Goal: Transaction & Acquisition: Purchase product/service

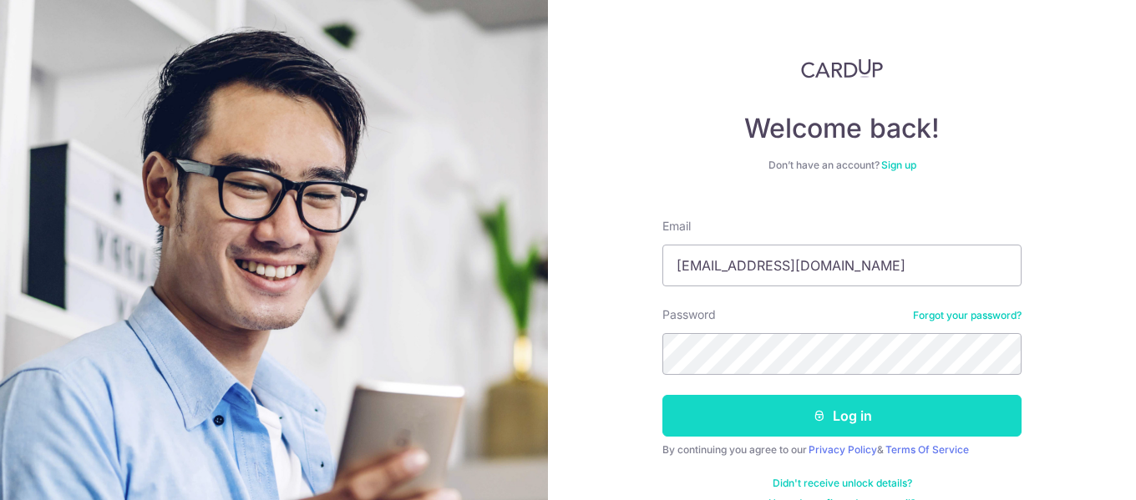
click at [942, 418] on button "Log in" at bounding box center [841, 416] width 359 height 42
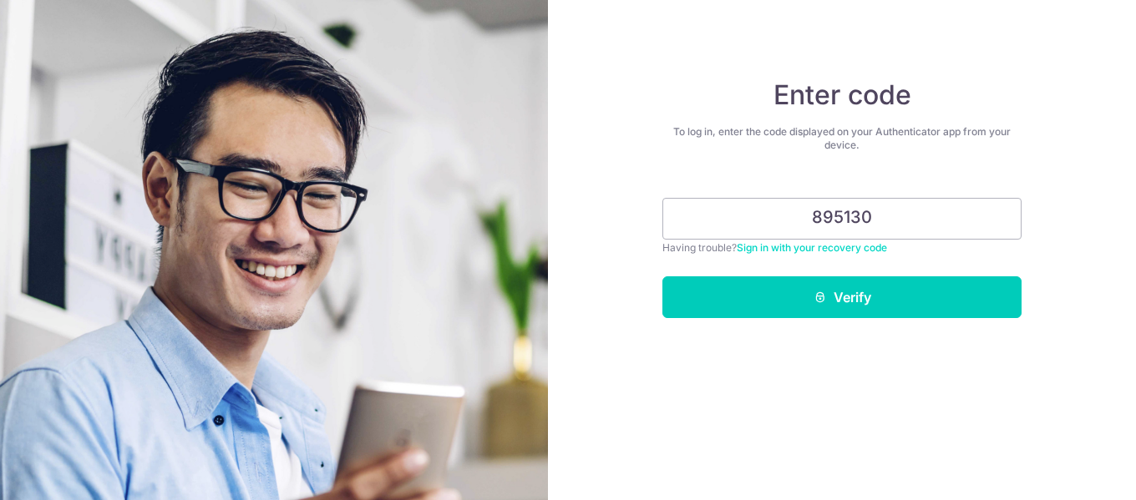
type input "895130"
click at [662, 276] on button "Verify" at bounding box center [841, 297] width 359 height 42
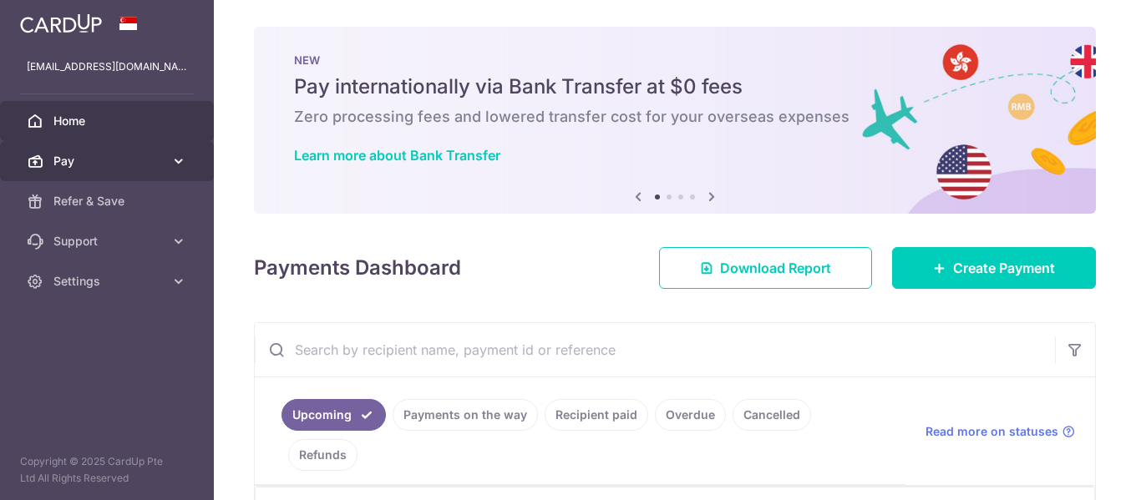
click at [137, 166] on span "Pay" at bounding box center [108, 161] width 110 height 17
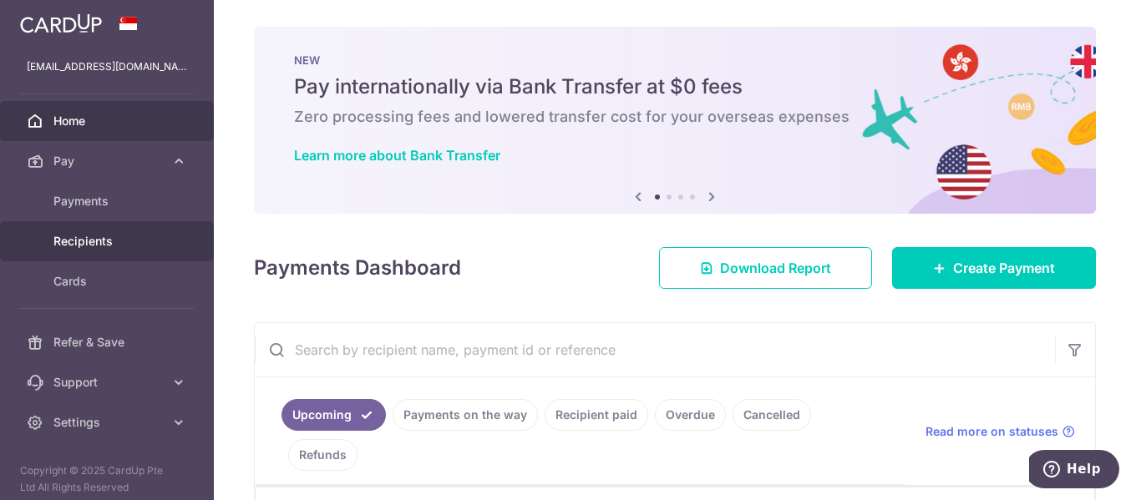
click at [99, 240] on span "Recipients" at bounding box center [108, 241] width 110 height 17
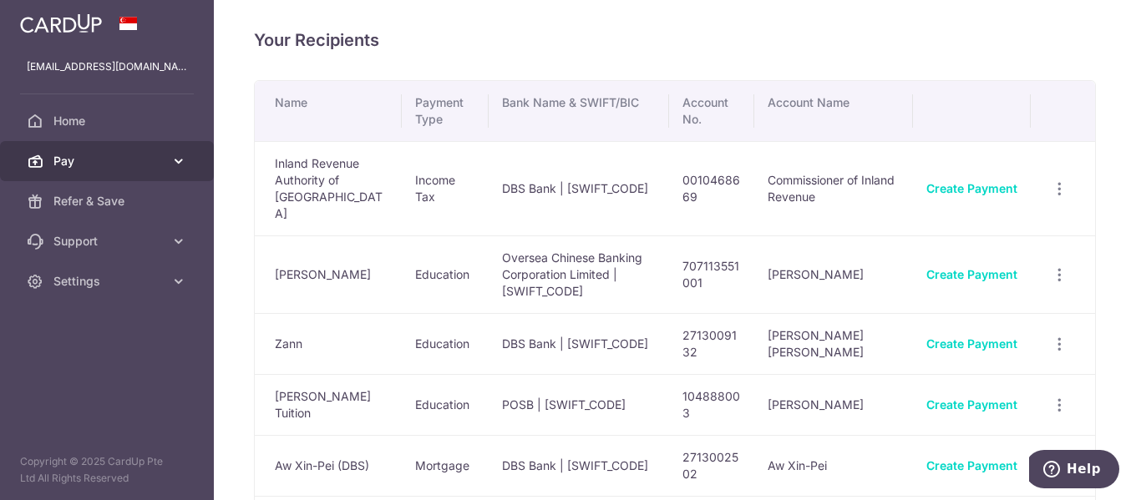
click at [95, 164] on span "Pay" at bounding box center [108, 161] width 110 height 17
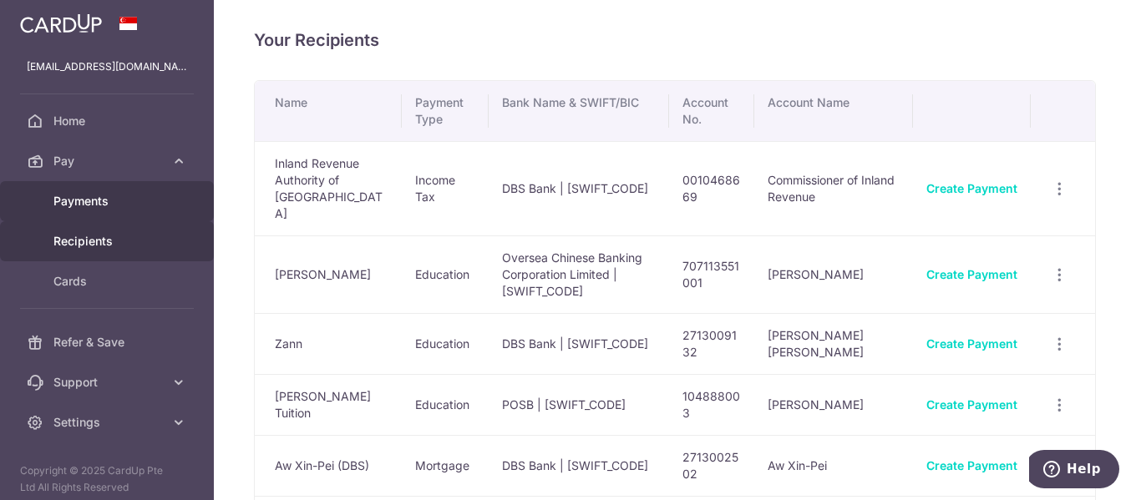
click at [103, 206] on span "Payments" at bounding box center [108, 201] width 110 height 17
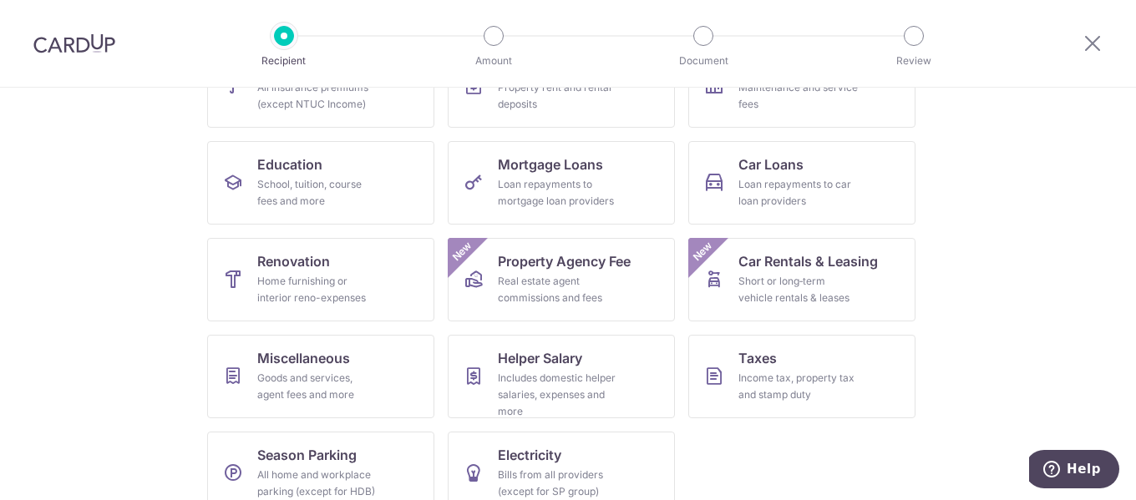
scroll to position [247, 0]
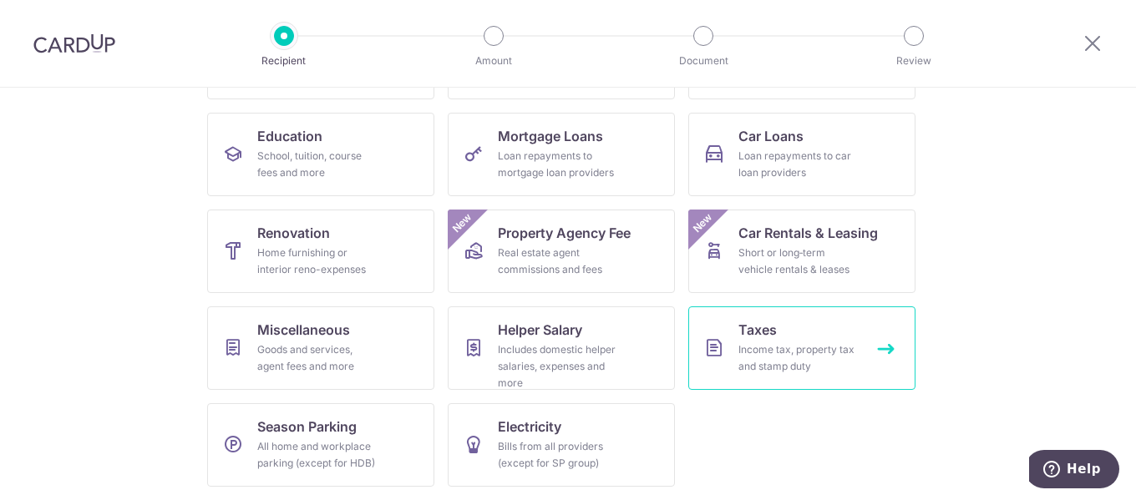
click at [810, 353] on div "Income tax, property tax and stamp duty" at bounding box center [798, 358] width 120 height 33
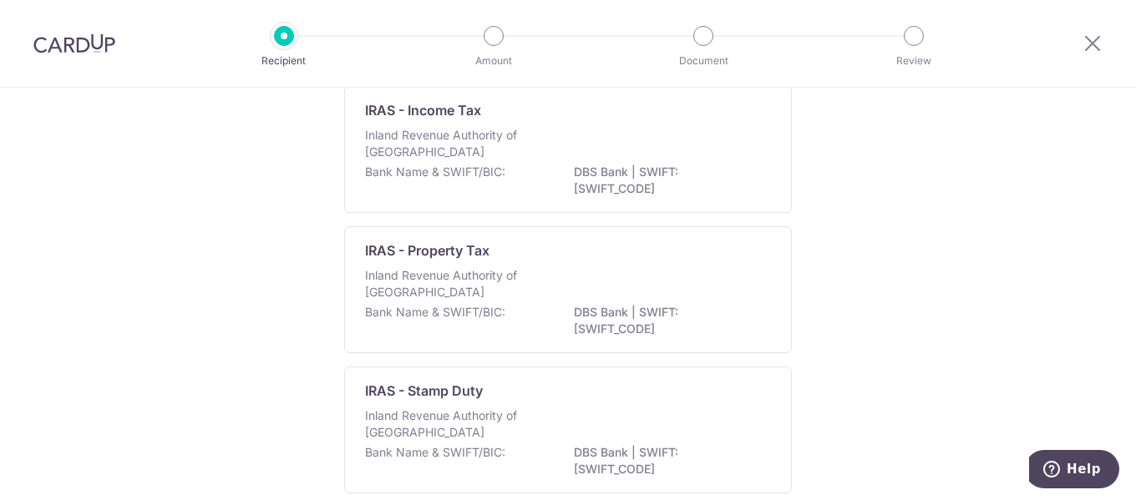
scroll to position [227, 0]
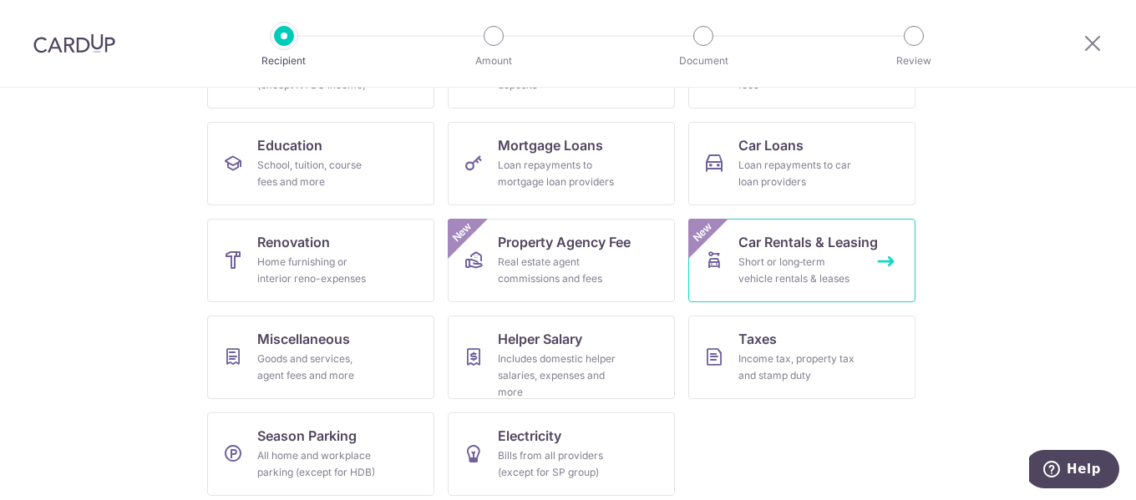
scroll to position [247, 0]
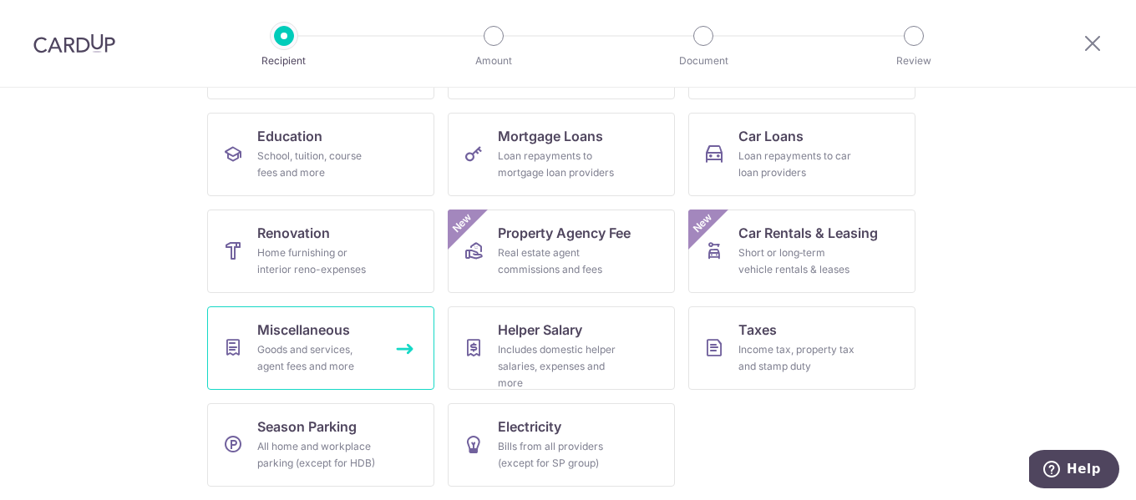
click at [268, 340] on link "Miscellaneous Goods and services, agent fees and more" at bounding box center [320, 348] width 227 height 84
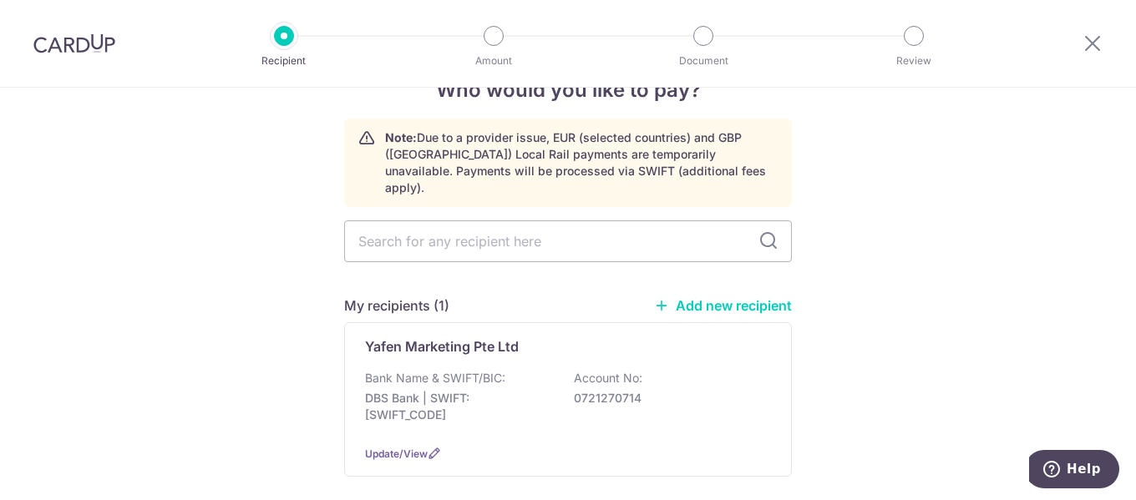
scroll to position [84, 0]
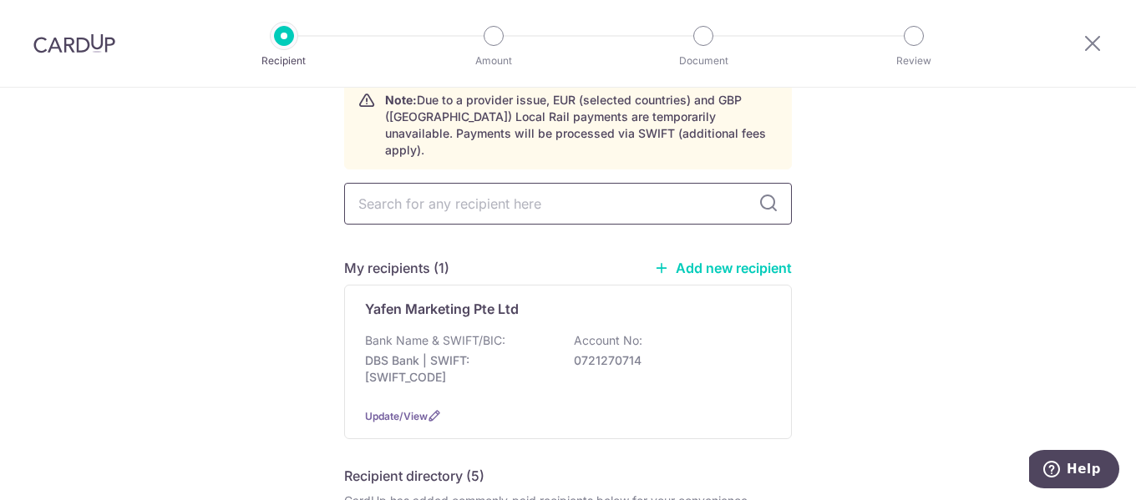
click at [482, 183] on input "text" at bounding box center [568, 204] width 448 height 42
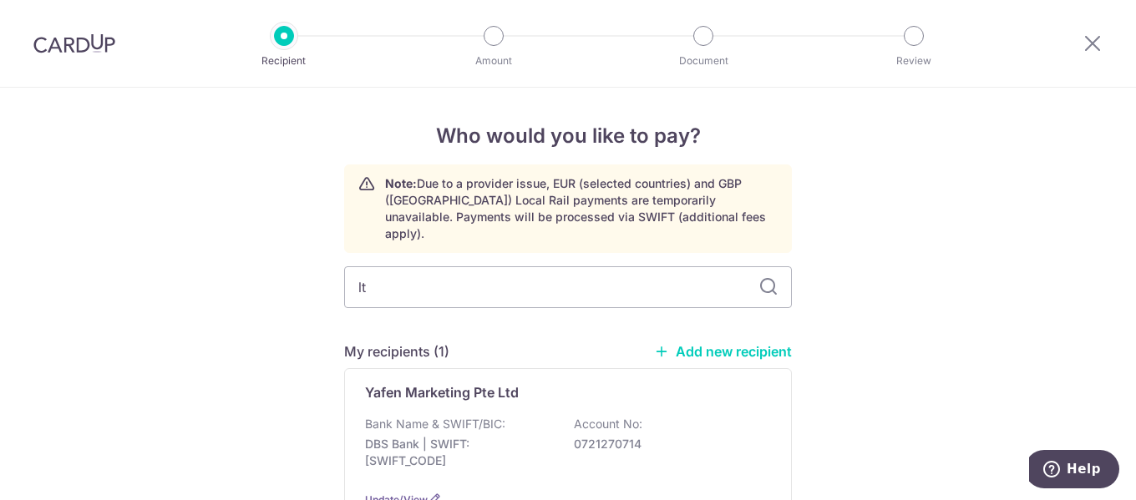
type input "lta"
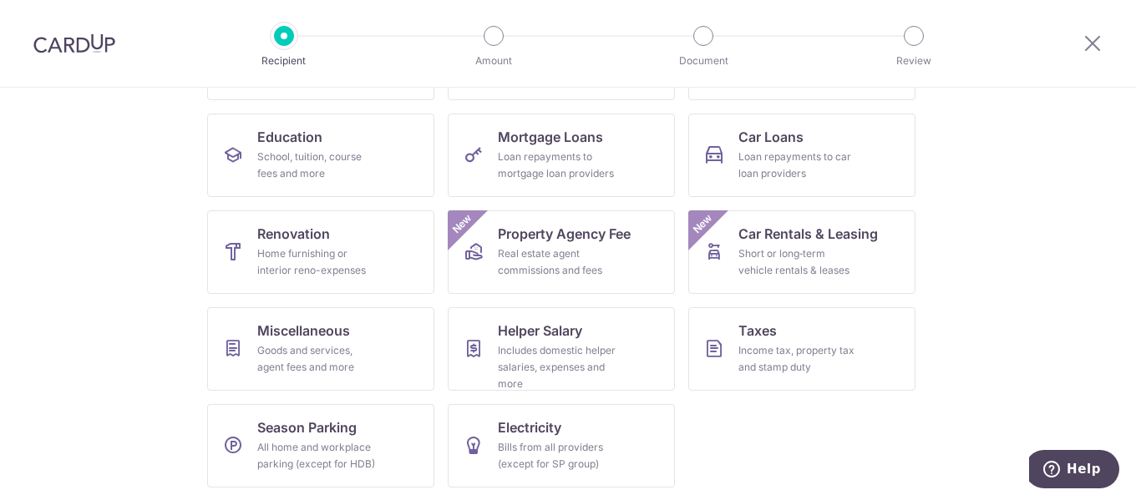
scroll to position [247, 0]
